Goal: Check status: Check status

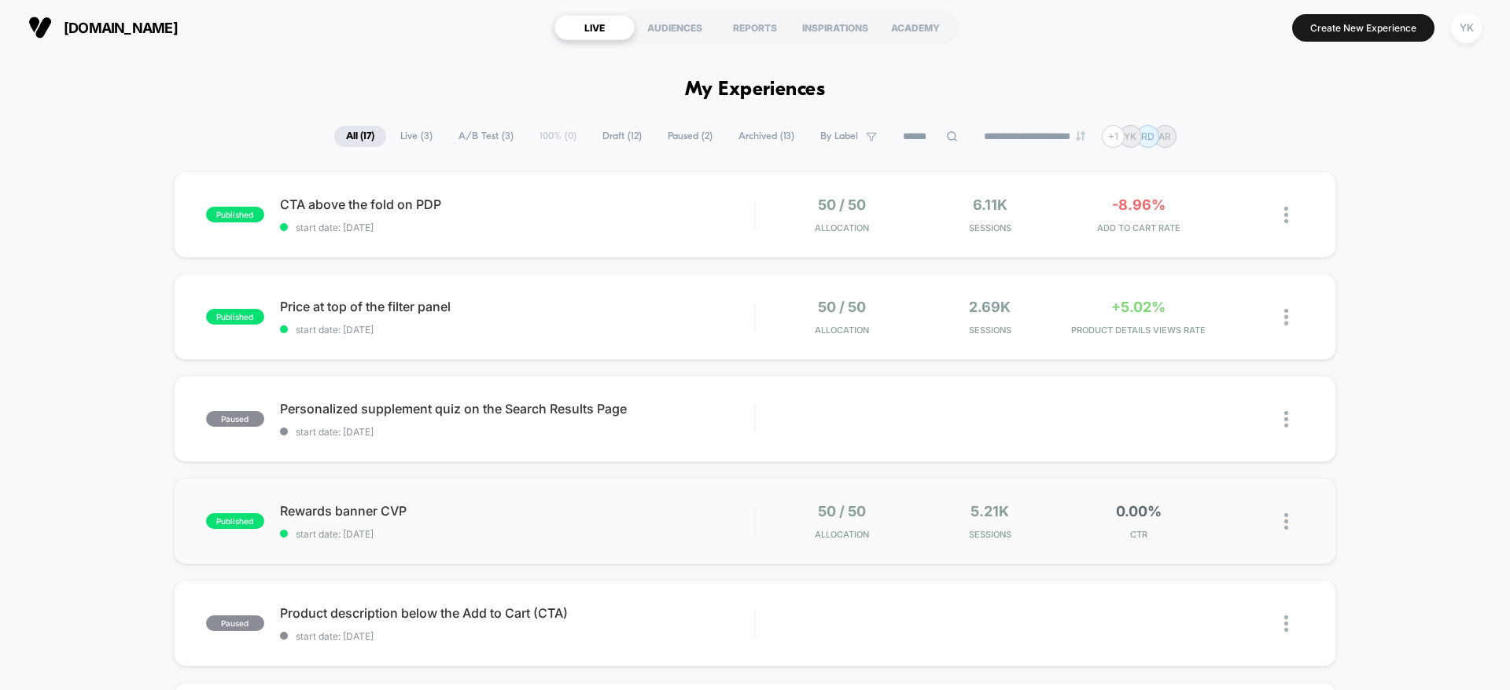
click at [1222, 549] on div "published Rewards banner CVP start date: [DATE] 50 / 50 Allocation 5.21k Sessio…" at bounding box center [755, 521] width 1162 height 86
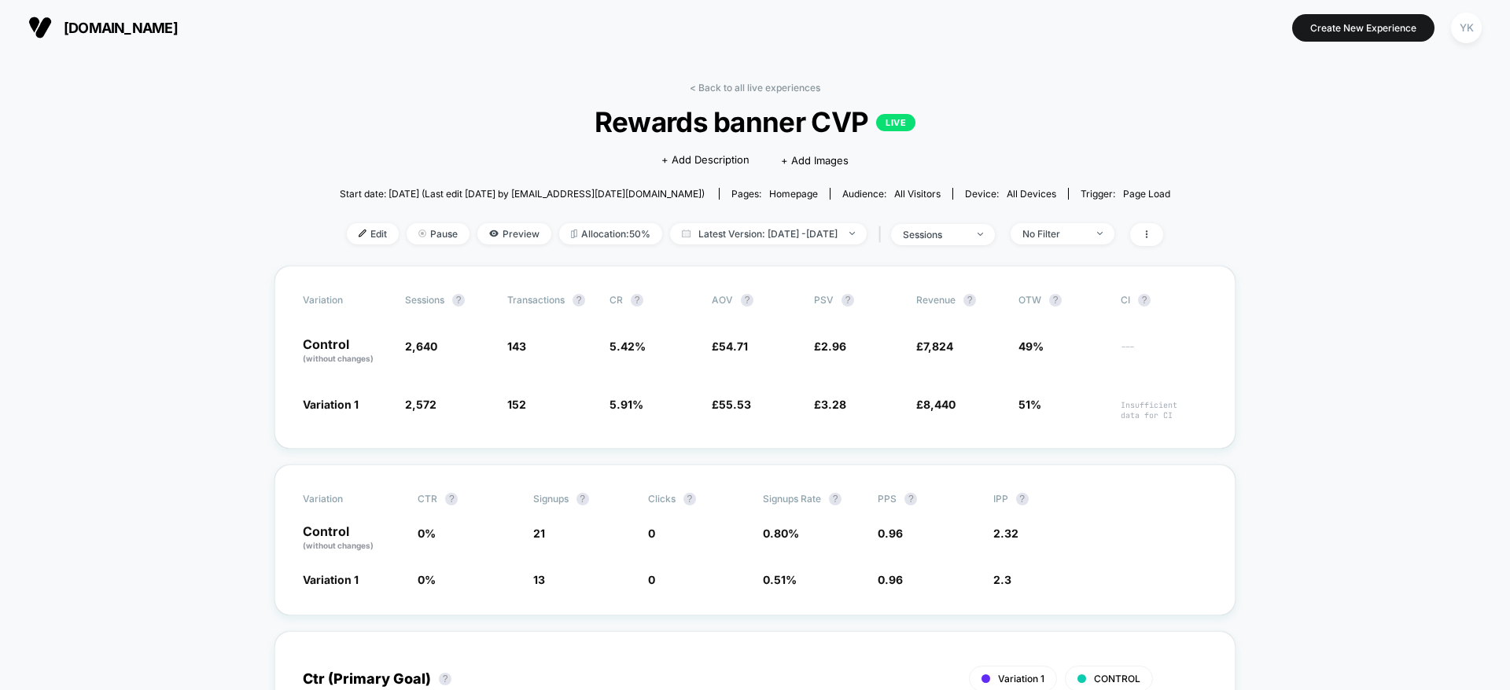
click at [715, 100] on div "< Back to all live experiences Rewards banner CVP LIVE Click to edit experience…" at bounding box center [755, 174] width 830 height 184
click at [714, 88] on link "< Back to all live experiences" at bounding box center [755, 88] width 131 height 12
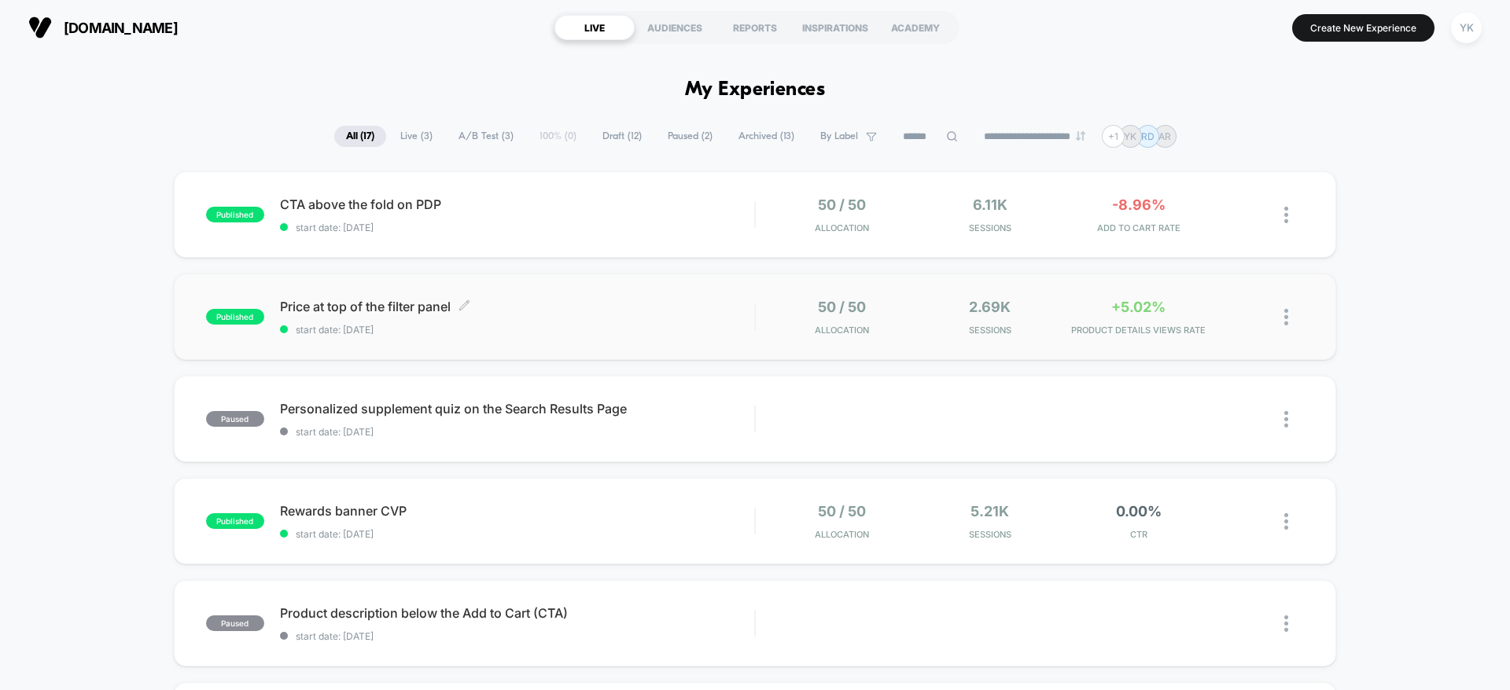
click at [712, 324] on span "start date: [DATE]" at bounding box center [517, 330] width 474 height 12
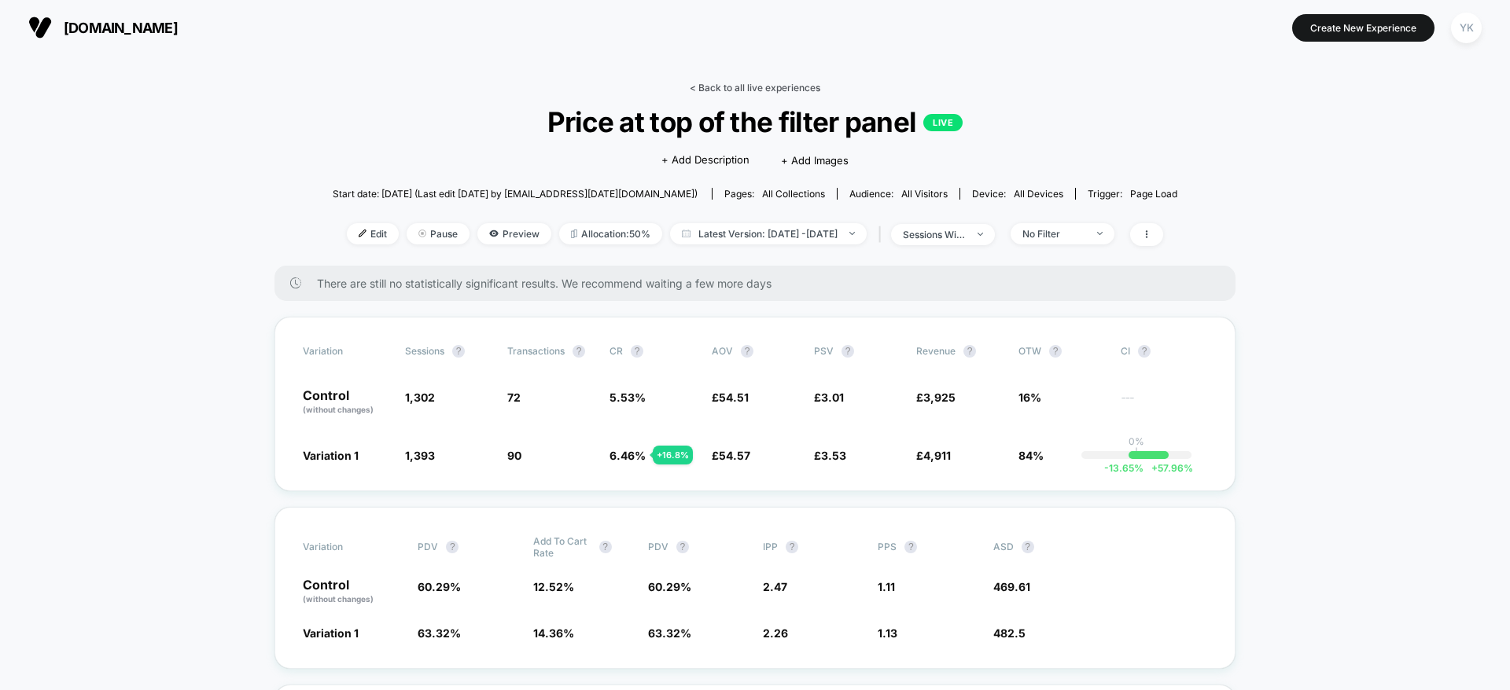
click at [695, 82] on link "< Back to all live experiences" at bounding box center [755, 88] width 131 height 12
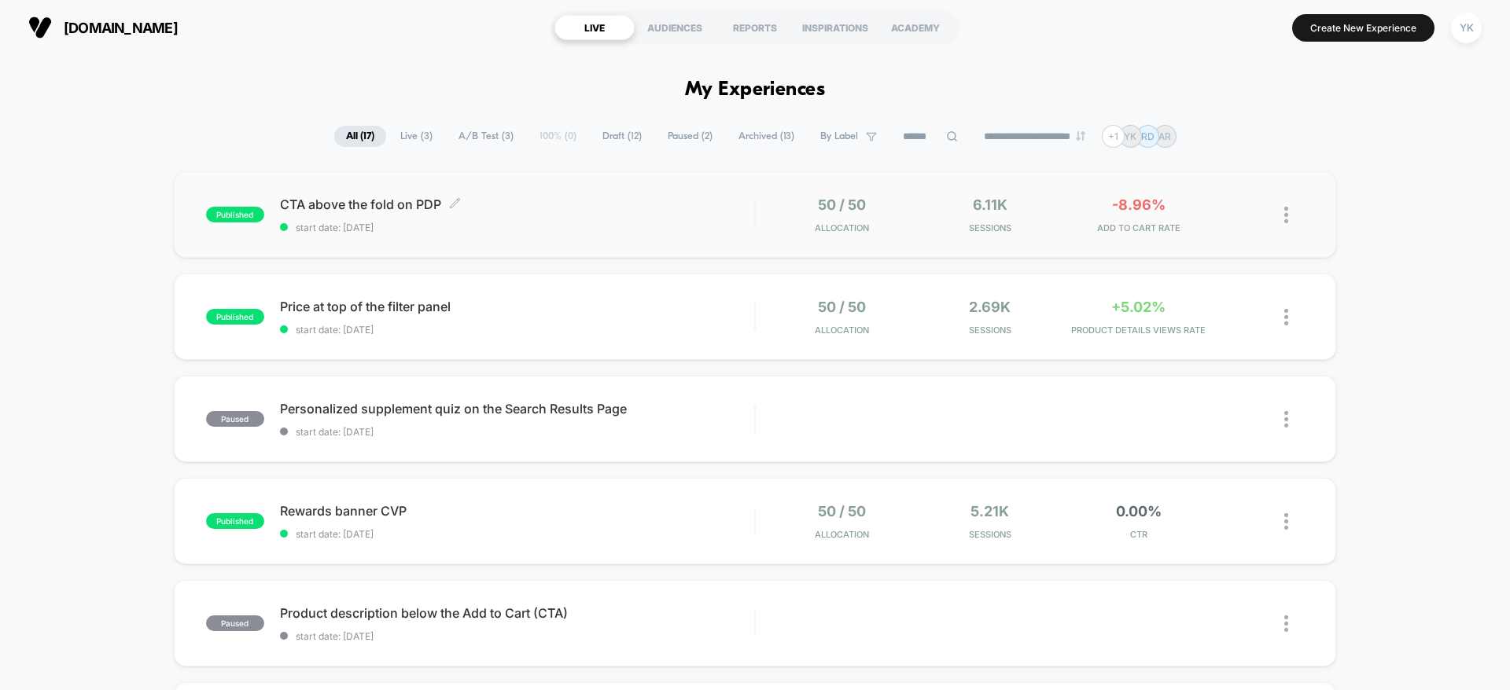
click at [639, 223] on span "start date: [DATE]" at bounding box center [517, 228] width 474 height 12
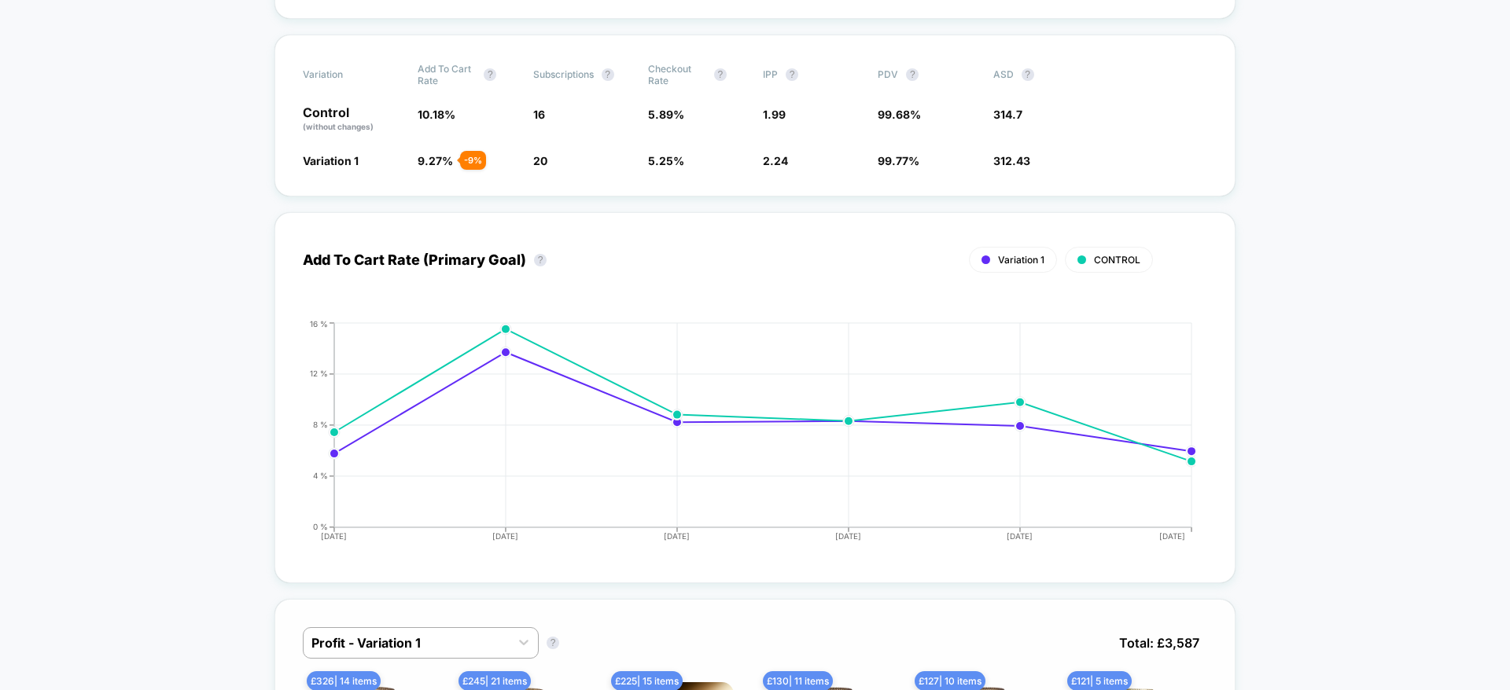
scroll to position [472, 0]
drag, startPoint x: 1106, startPoint y: 410, endPoint x: 234, endPoint y: 224, distance: 892.5
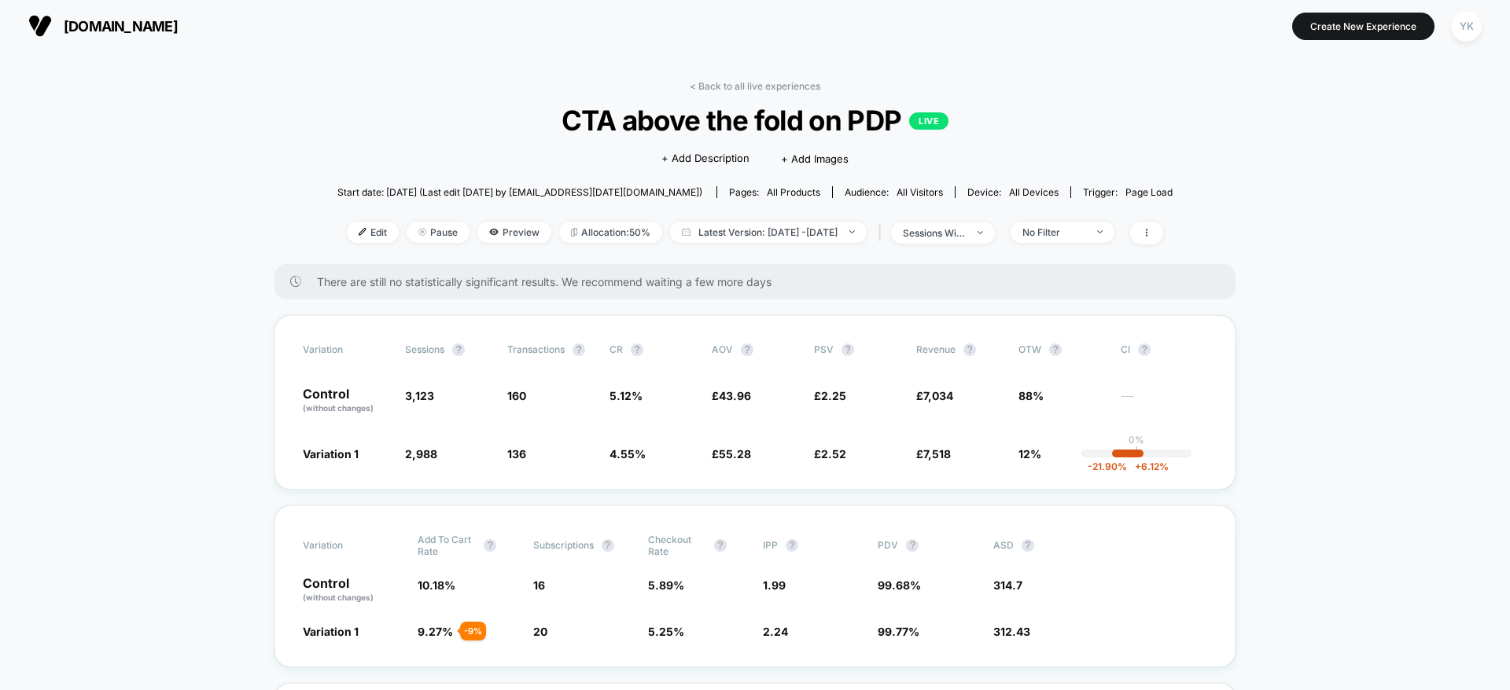
scroll to position [0, 0]
click at [720, 84] on link "< Back to all live experiences" at bounding box center [755, 88] width 131 height 12
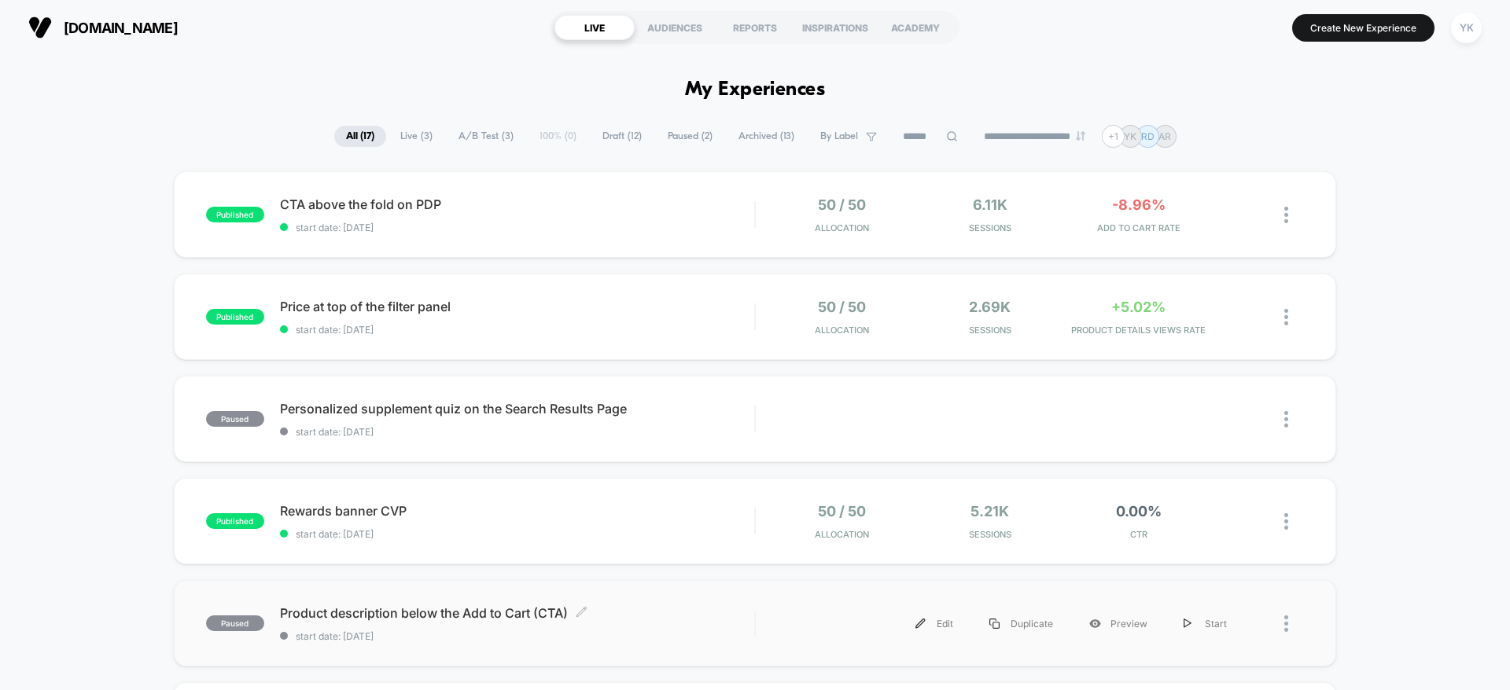
click at [639, 624] on div "Product description below the Add to Cart (CTA) Click to edit experience detail…" at bounding box center [517, 623] width 474 height 37
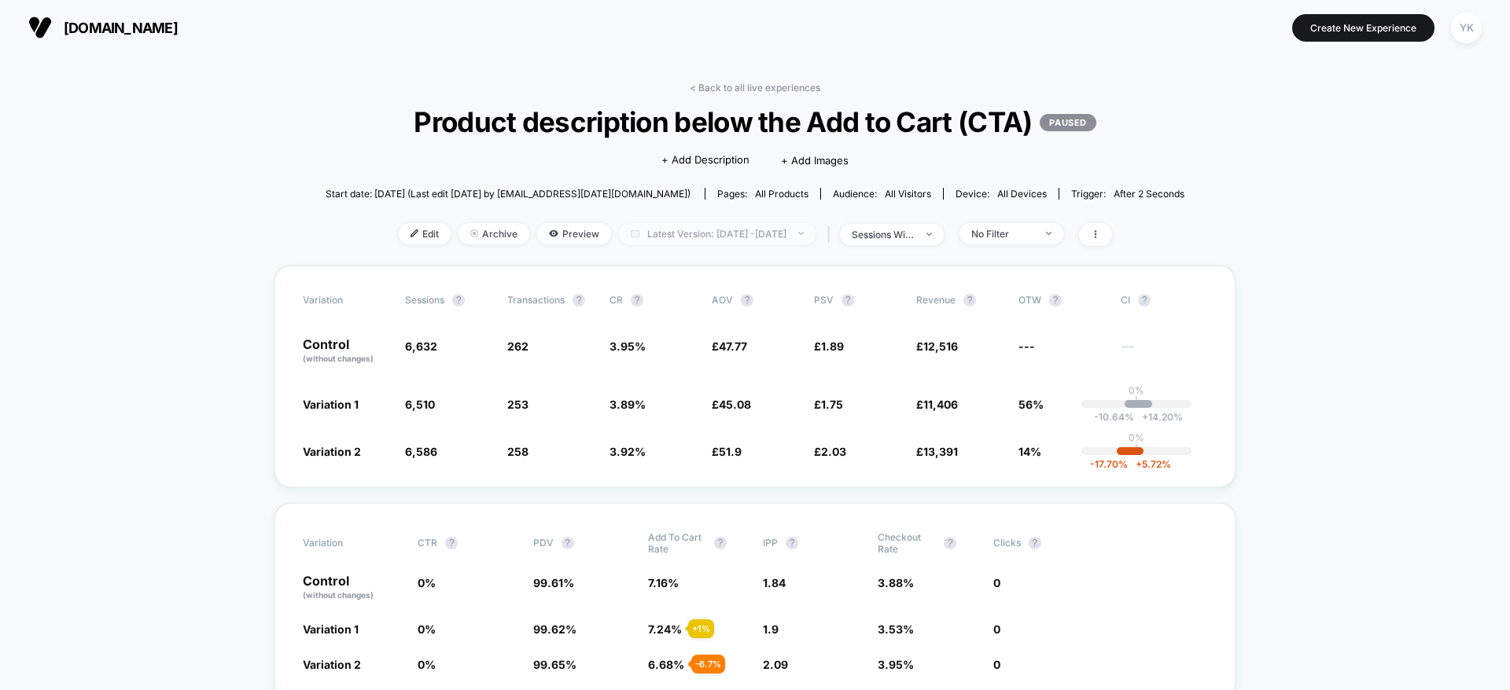
click at [807, 243] on span "Latest Version: [DATE] - [DATE]" at bounding box center [717, 233] width 197 height 21
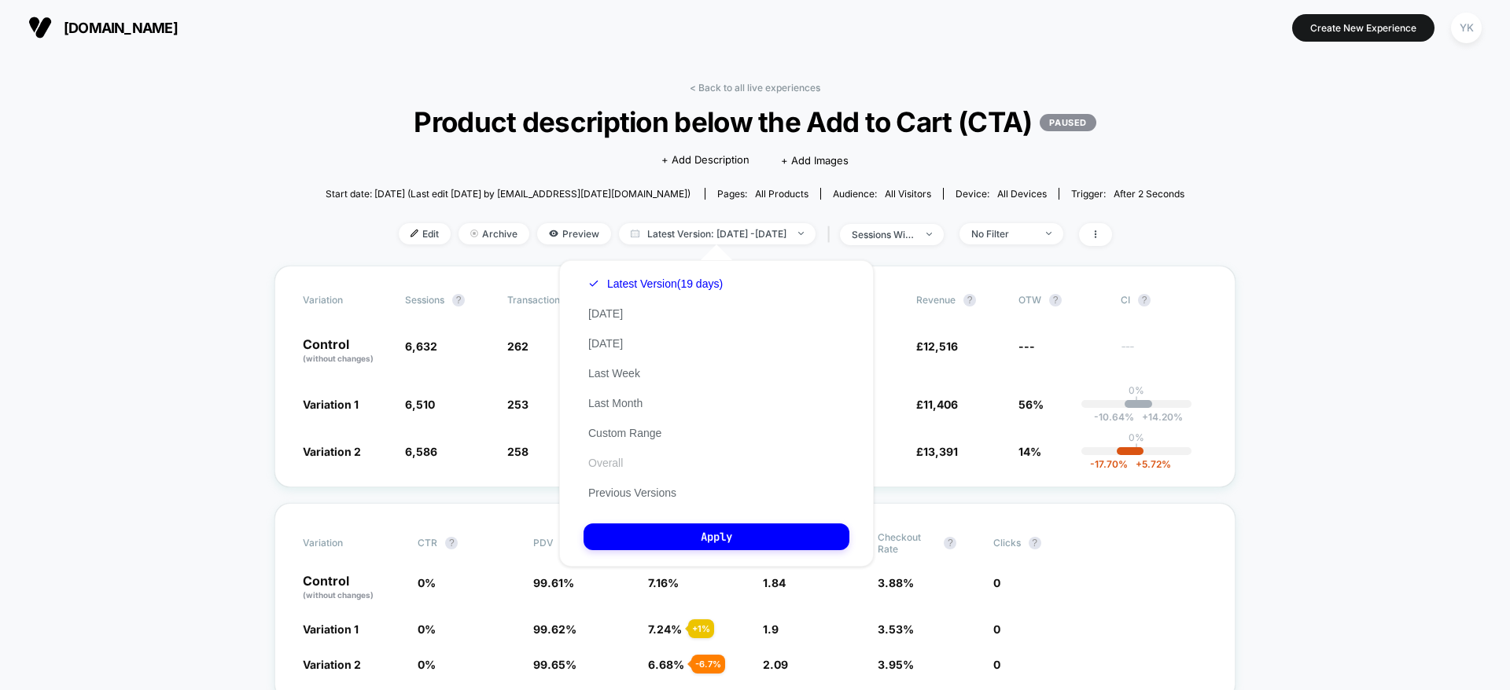
click at [605, 464] on button "Overall" at bounding box center [605, 463] width 44 height 14
click at [694, 550] on button "Apply" at bounding box center [716, 537] width 266 height 27
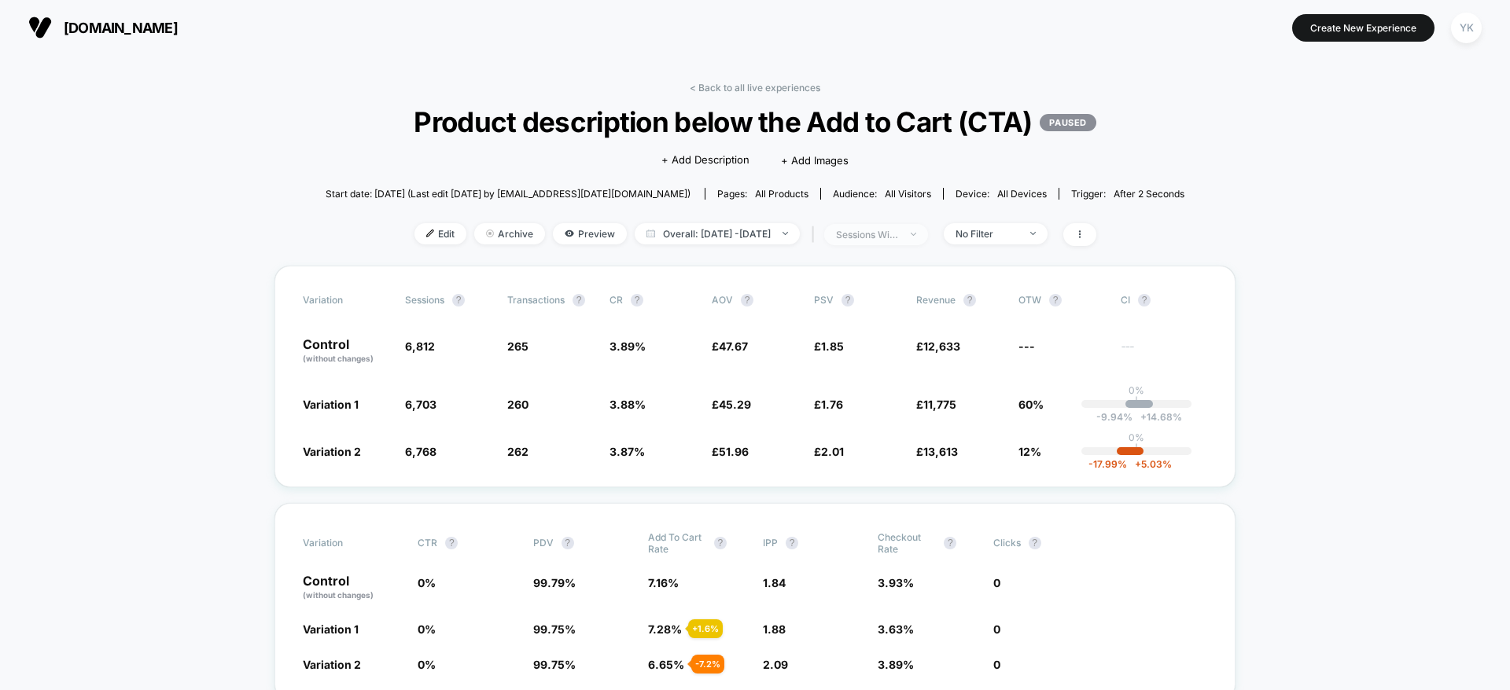
click at [928, 225] on span "sessions with impression" at bounding box center [876, 234] width 104 height 21
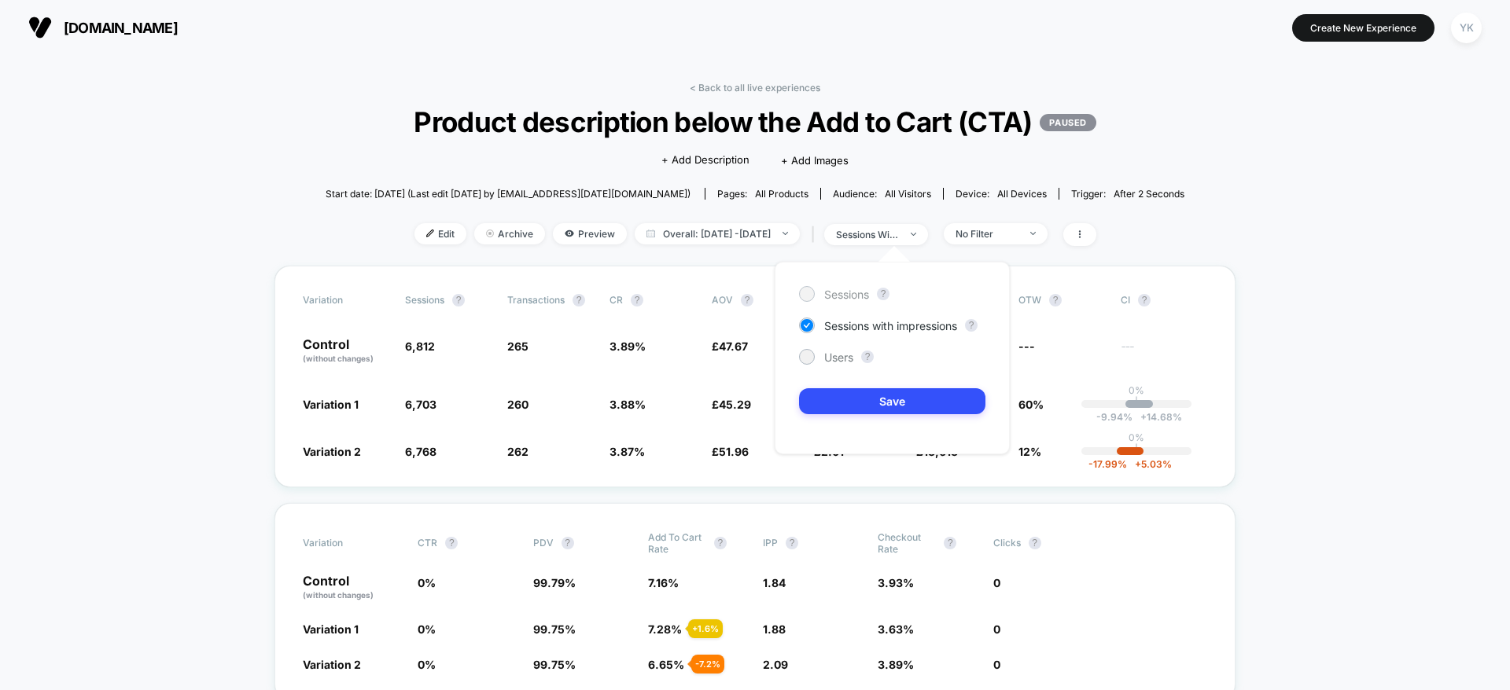
drag, startPoint x: 834, startPoint y: 271, endPoint x: 834, endPoint y: 298, distance: 27.5
click at [834, 293] on div "Sessions ? Sessions with impressions ? Users ? Save" at bounding box center [892, 358] width 235 height 193
click at [834, 299] on span "Sessions" at bounding box center [846, 294] width 45 height 13
drag, startPoint x: 902, startPoint y: 377, endPoint x: 901, endPoint y: 402, distance: 24.4
click at [900, 388] on div "Sessions ? Sessions with impressions ? Users ? Save" at bounding box center [892, 358] width 235 height 193
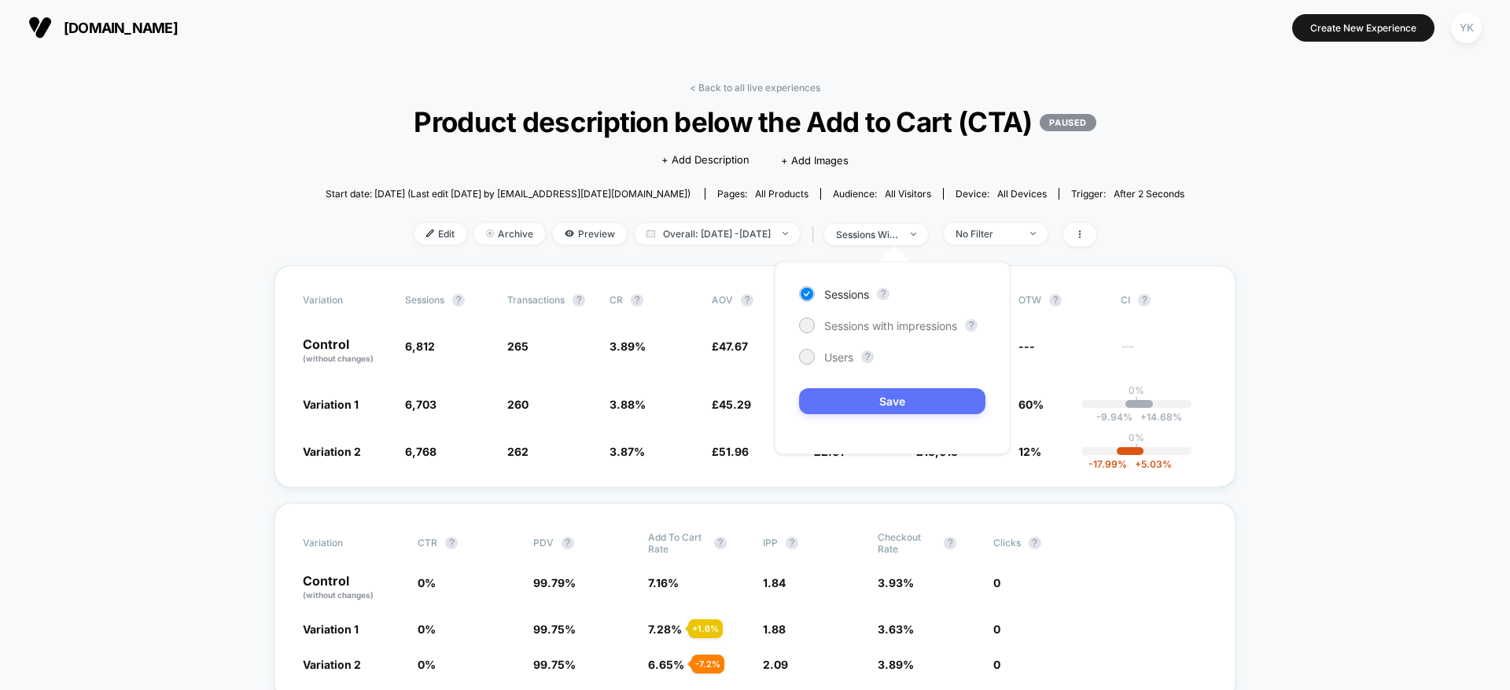
click at [902, 403] on button "Save" at bounding box center [892, 401] width 186 height 26
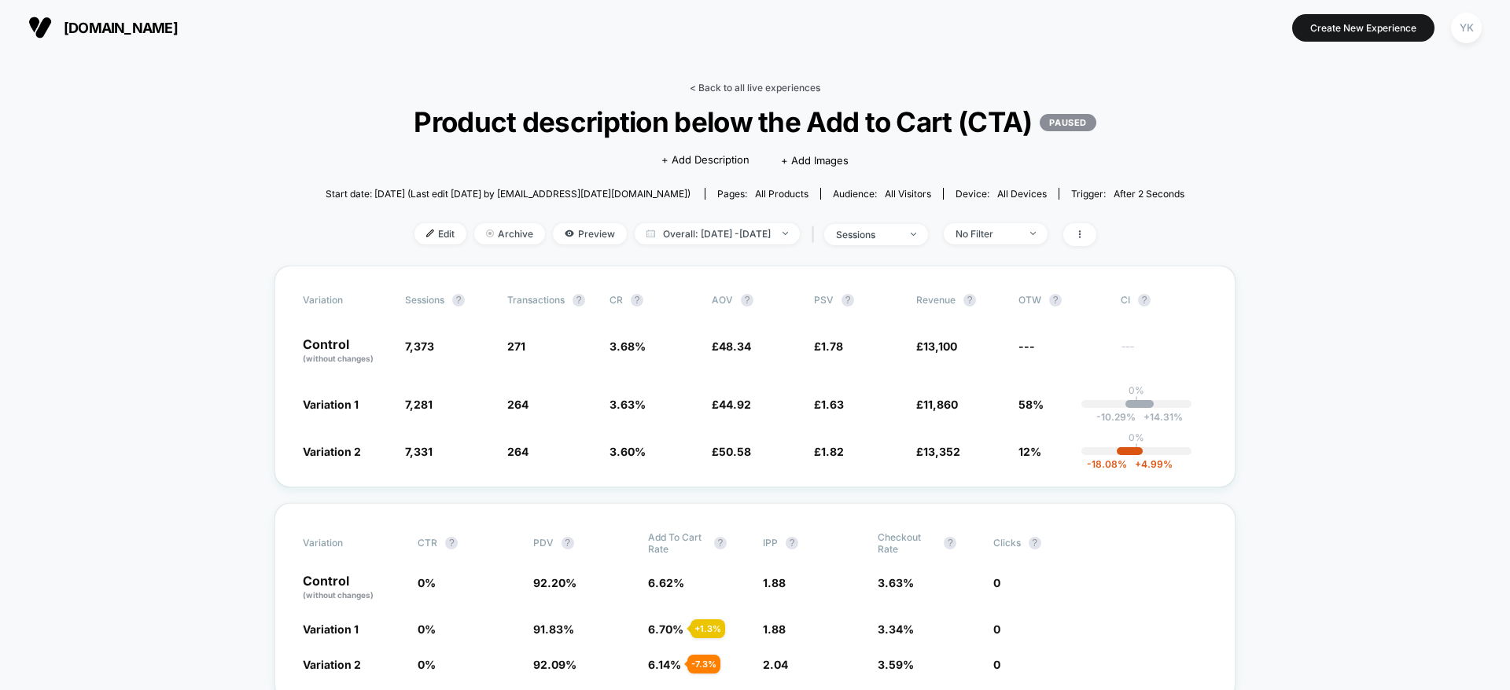
click at [701, 89] on link "< Back to all live experiences" at bounding box center [755, 88] width 131 height 12
